Goal: Transaction & Acquisition: Purchase product/service

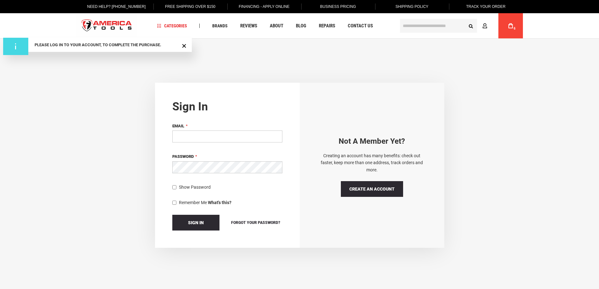
click at [247, 137] on input "Email" at bounding box center [227, 136] width 110 height 12
type input "**********"
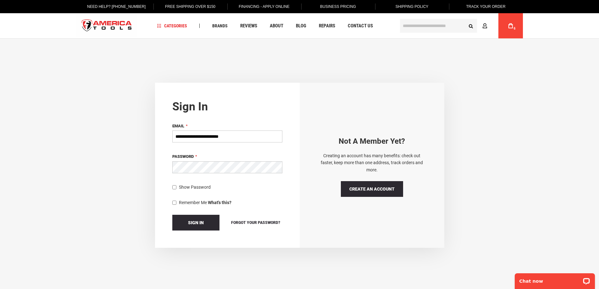
click at [172, 215] on button "Sign In" at bounding box center [195, 223] width 47 height 16
click at [196, 220] on span "Sign In" at bounding box center [196, 222] width 16 height 5
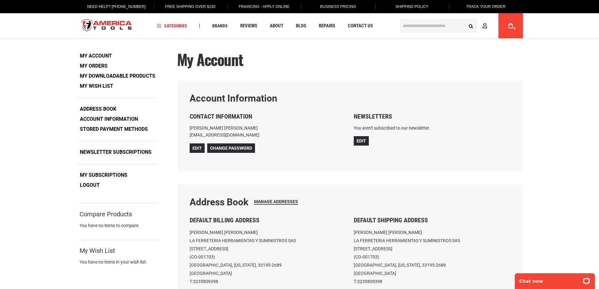
click at [513, 27] on span "6" at bounding box center [515, 29] width 4 height 4
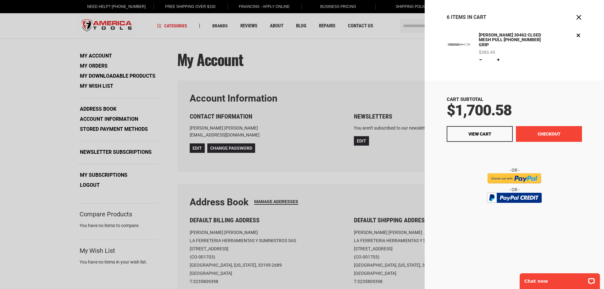
click at [544, 129] on button "Checkout" at bounding box center [549, 134] width 66 height 16
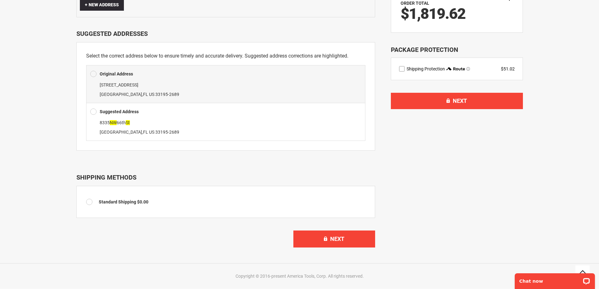
scroll to position [161, 0]
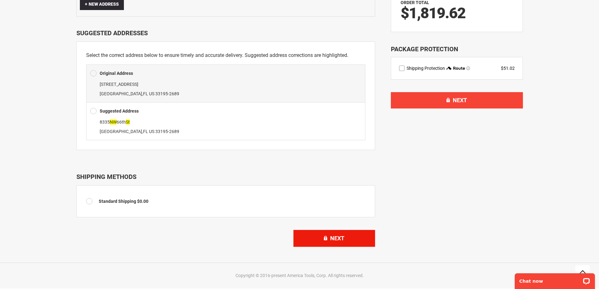
click at [344, 235] on span "Next" at bounding box center [337, 238] width 14 height 7
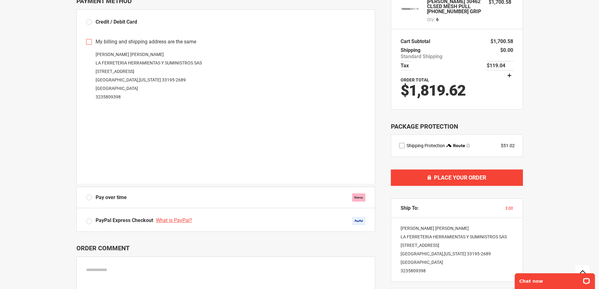
scroll to position [94, 0]
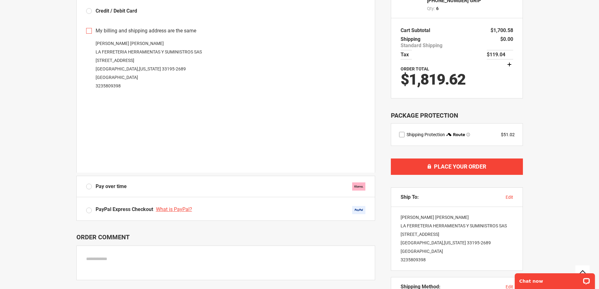
click at [88, 210] on label "PayPal Express Checkout What is PayPal?" at bounding box center [225, 210] width 279 height 8
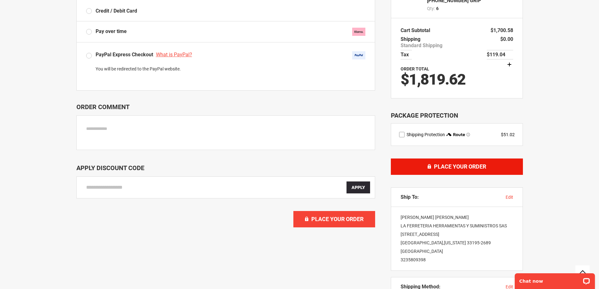
click at [450, 167] on span "Place Your Order" at bounding box center [460, 166] width 52 height 7
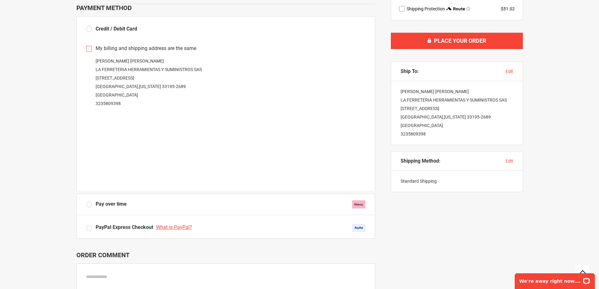
scroll to position [252, 0]
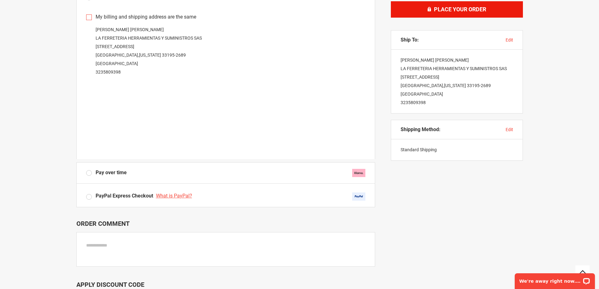
click at [432, 10] on button "Place Your Order" at bounding box center [457, 9] width 132 height 16
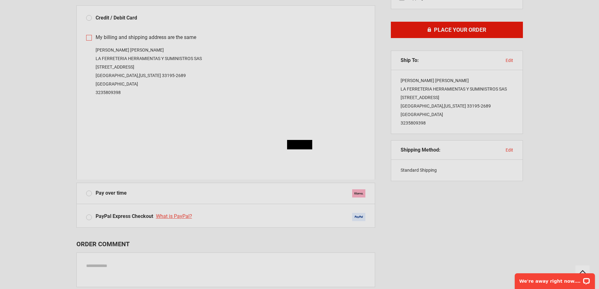
scroll to position [220, 0]
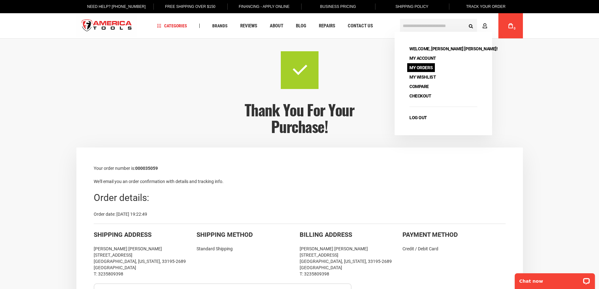
click at [429, 65] on link "My Orders" at bounding box center [421, 67] width 28 height 9
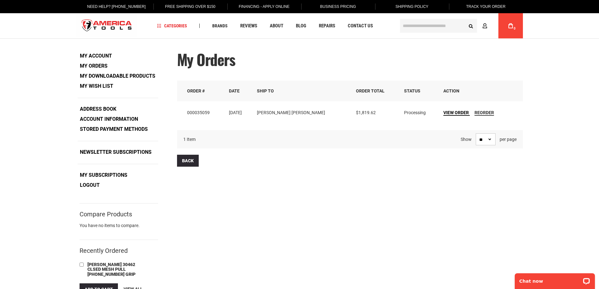
click at [447, 111] on span "View Order" at bounding box center [455, 112] width 25 height 5
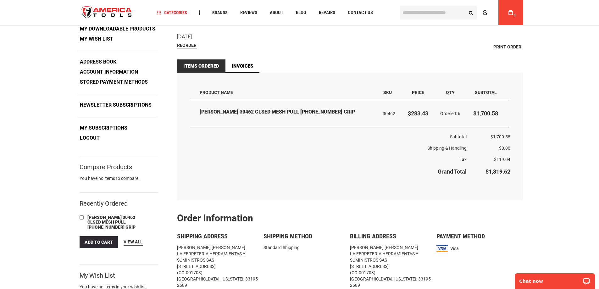
scroll to position [31, 0]
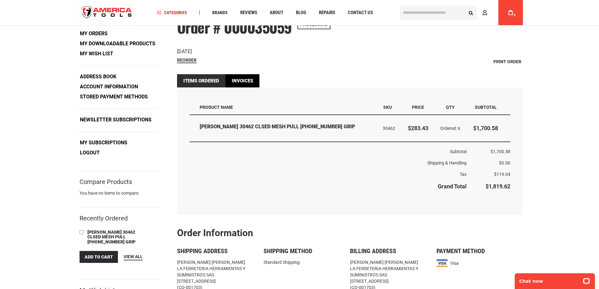
click at [251, 80] on link "Invoices" at bounding box center [242, 80] width 34 height 13
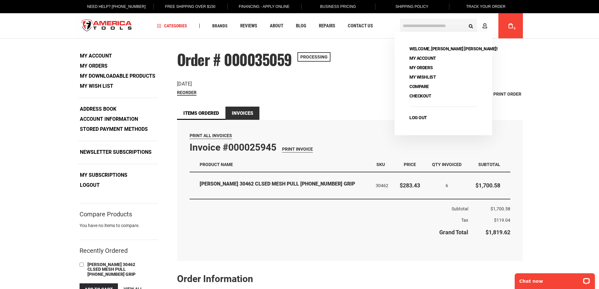
click at [108, 108] on link "Address Book" at bounding box center [98, 108] width 41 height 9
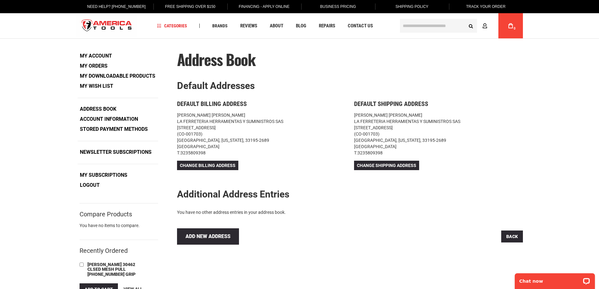
click at [515, 26] on link "My Cart 0" at bounding box center [511, 25] width 12 height 25
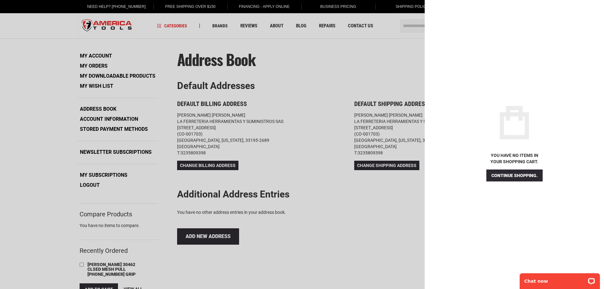
click at [362, 44] on div at bounding box center [302, 144] width 604 height 289
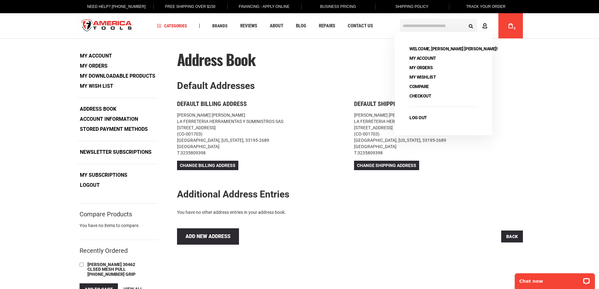
click at [487, 25] on link "Account" at bounding box center [486, 26] width 12 height 12
click at [418, 118] on link "Log Out" at bounding box center [418, 117] width 22 height 9
